Goal: Find specific page/section: Find specific page/section

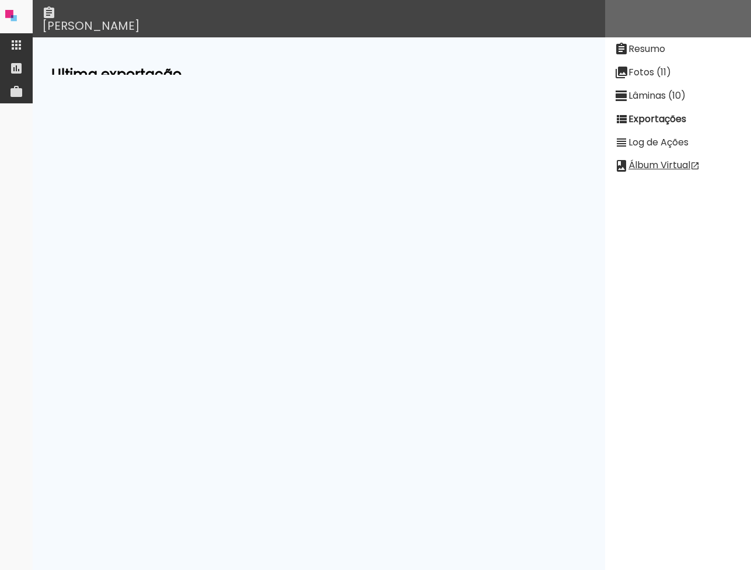
scroll to position [69, 0]
click at [406, 75] on neon-animatable "Ultima exportação Qualidade high Estado canceled Passo Progresso 84.61538461538…" at bounding box center [319, 55] width 572 height 37
click at [6, 46] on paper-item at bounding box center [16, 44] width 33 height 23
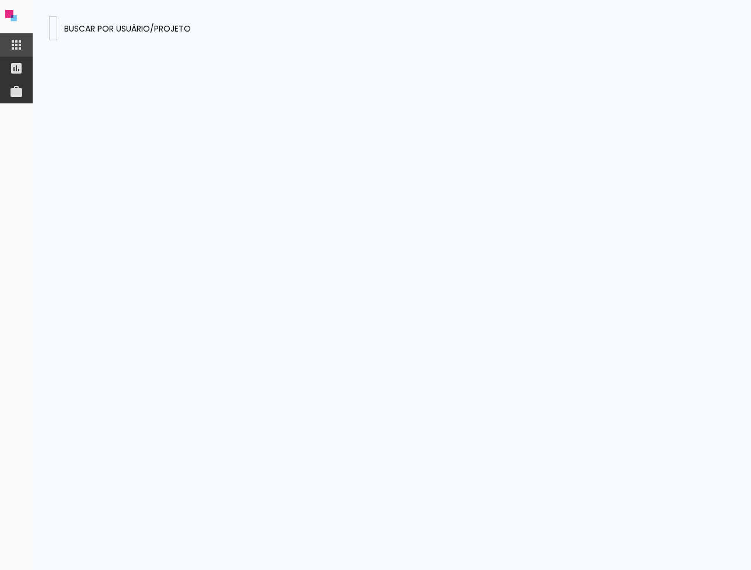
click at [53, 30] on input at bounding box center [53, 28] width 0 height 12
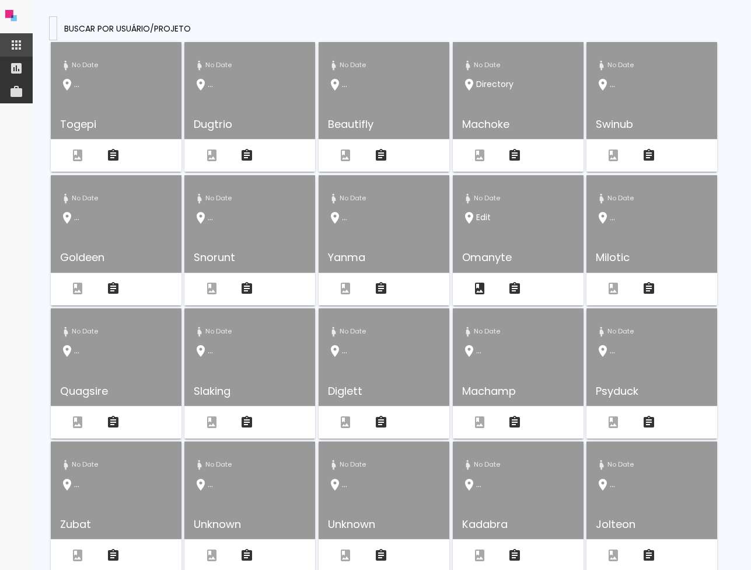
type input "fjcdHEqcKTcpbWk7H"
type paper-input "fjcdHEqcKTcpbWk7H"
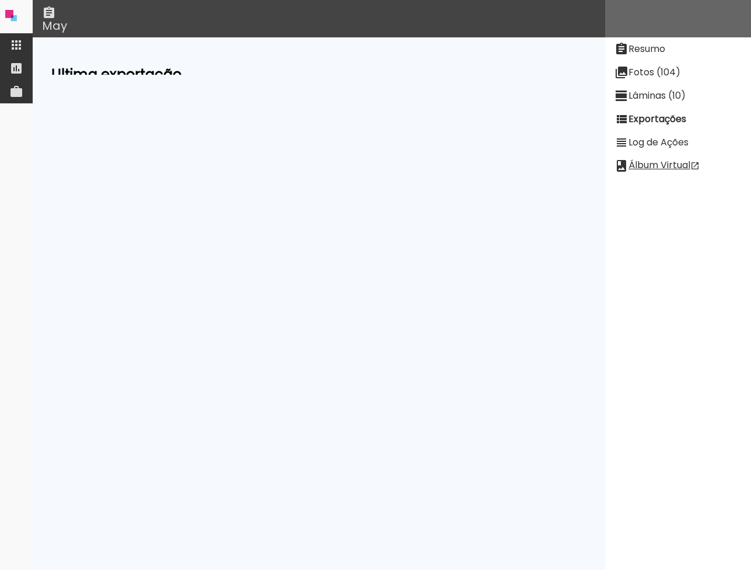
click at [0, 0] on slot "Lâminas (10)" at bounding box center [0, 0] width 0 height 0
click at [119, 57] on paper-button "[PERSON_NAME]" at bounding box center [98, 67] width 88 height 22
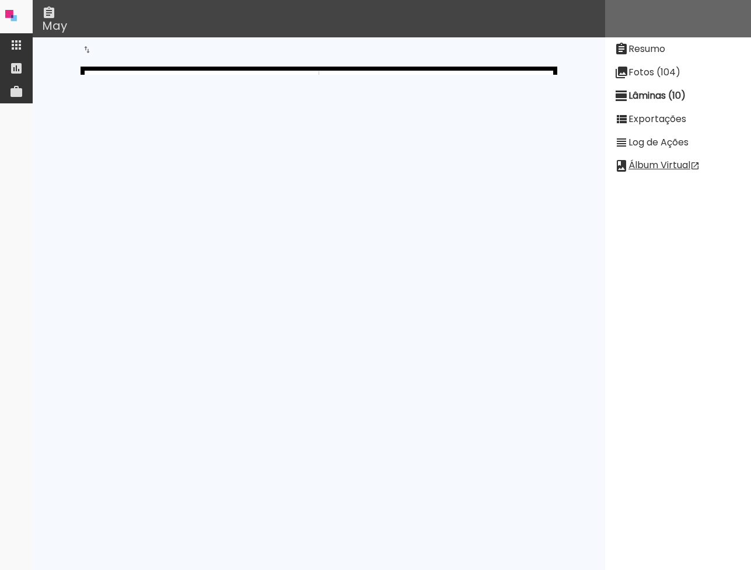
scroll to position [2202, 0]
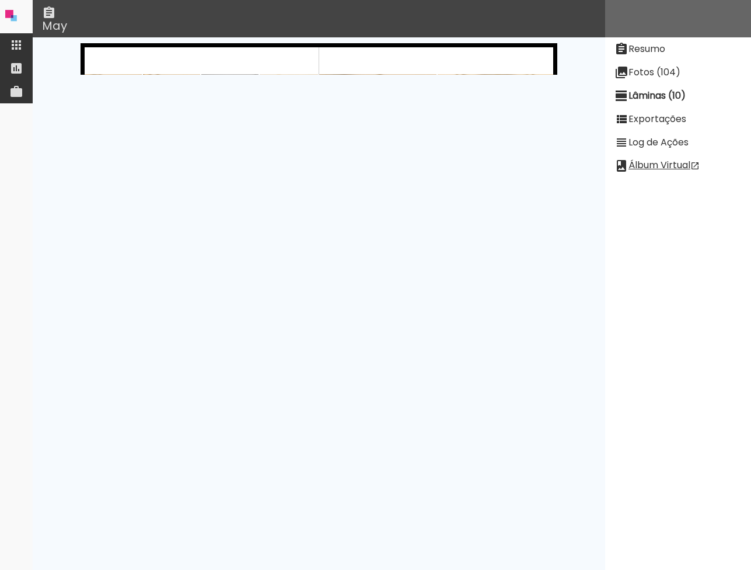
click at [654, 80] on paper-item "Fotos (104)" at bounding box center [678, 72] width 146 height 23
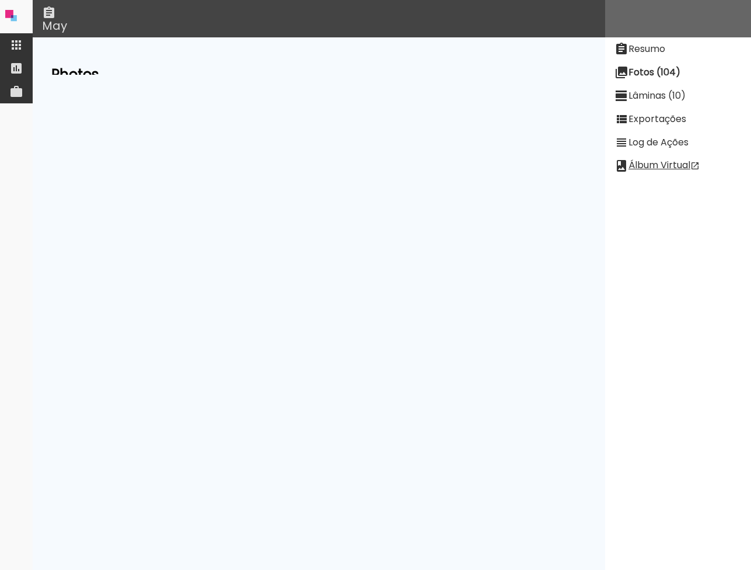
scroll to position [1950, 0]
click at [0, 0] on slot "Exportações" at bounding box center [0, 0] width 0 height 0
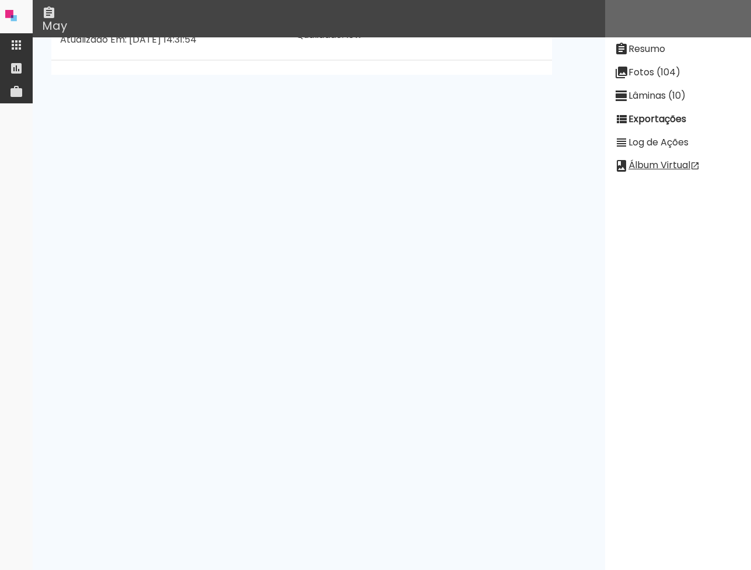
scroll to position [200, 0]
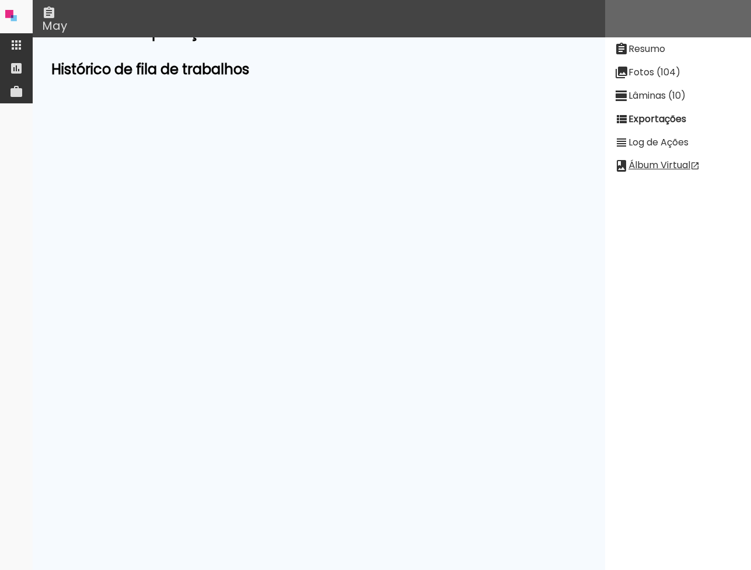
click at [0, 0] on slot "Ver Log" at bounding box center [0, 0] width 0 height 0
click at [0, 0] on slot "Fotos (104)" at bounding box center [0, 0] width 0 height 0
click at [0, 0] on slot "Resumo" at bounding box center [0, 0] width 0 height 0
click at [214, 156] on link "[PERSON_NAME] [PERSON_NAME] (a67Zbd6wf9rSaTFmW)" at bounding box center [262, 159] width 271 height 13
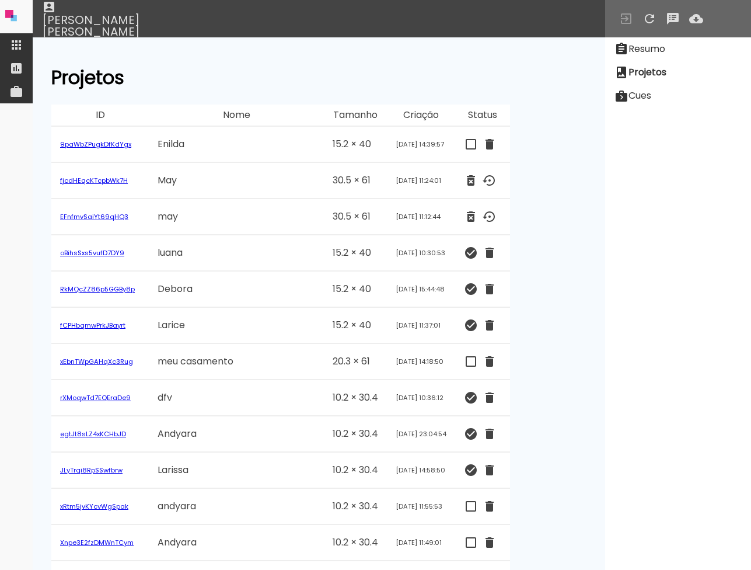
click at [628, 51] on iron-icon at bounding box center [621, 49] width 14 height 14
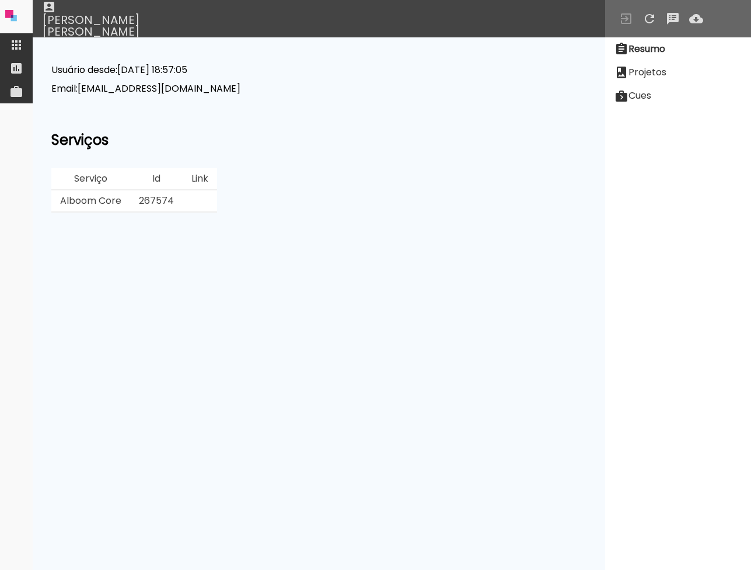
click at [164, 196] on td "267574" at bounding box center [156, 201] width 53 height 22
click at [270, 159] on div "Usuário desde: [DATE] 18:57:05 Email: [EMAIL_ADDRESS][DOMAIN_NAME] Serviços Ser…" at bounding box center [318, 138] width 535 height 147
click at [0, 0] on slot "Projetos" at bounding box center [0, 0] width 0 height 0
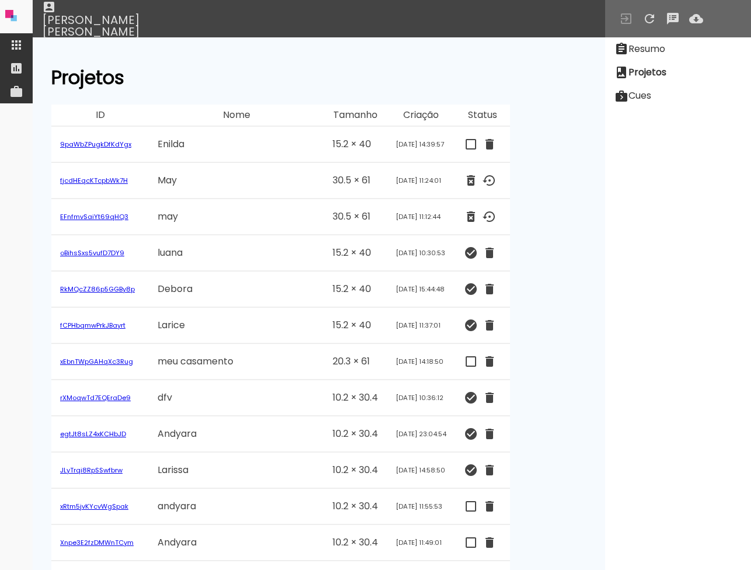
click at [110, 179] on link "fjcdHEqcKTcpbWk7H" at bounding box center [94, 180] width 68 height 9
